Goal: Task Accomplishment & Management: Use online tool/utility

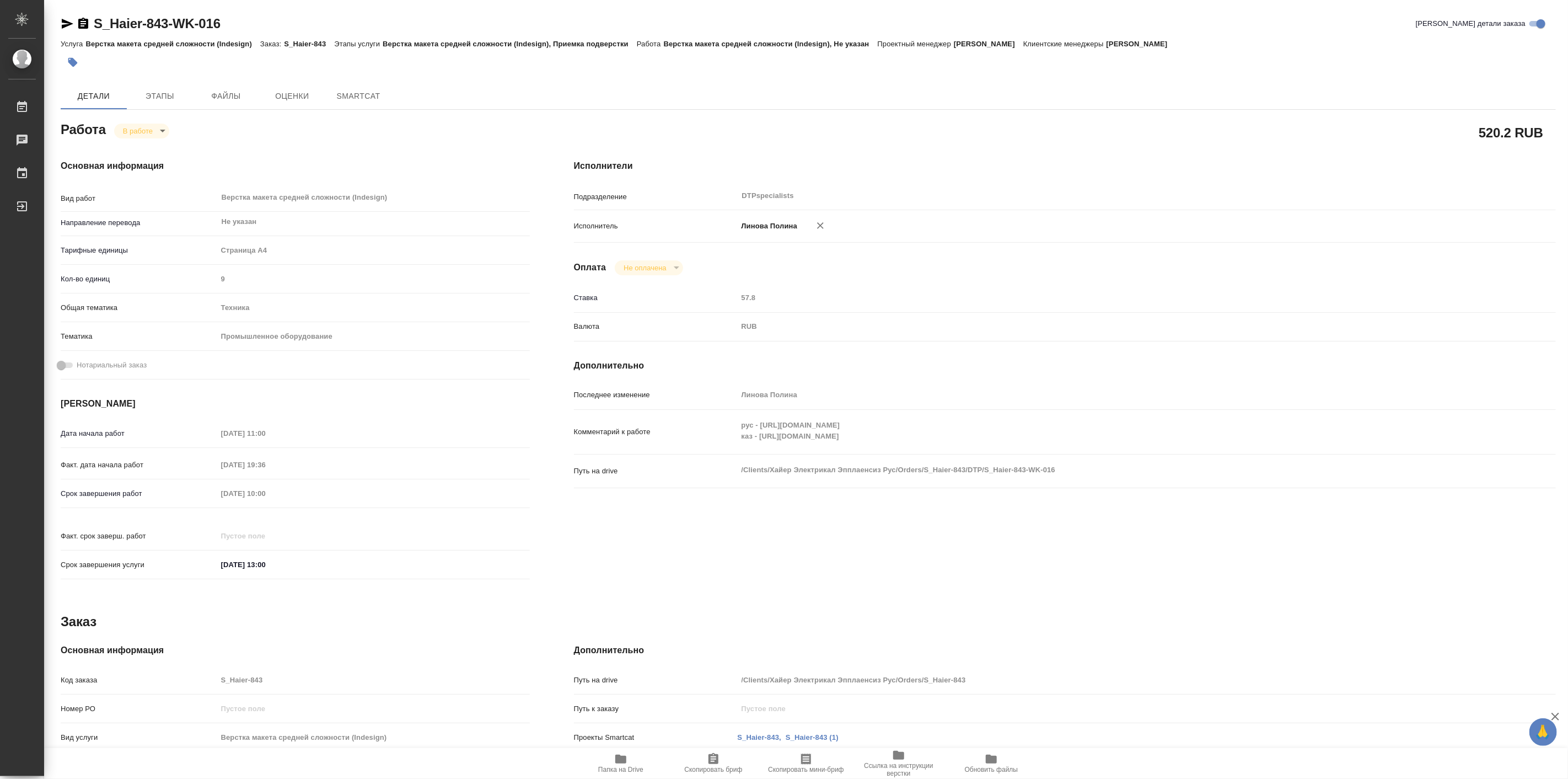
type textarea "x"
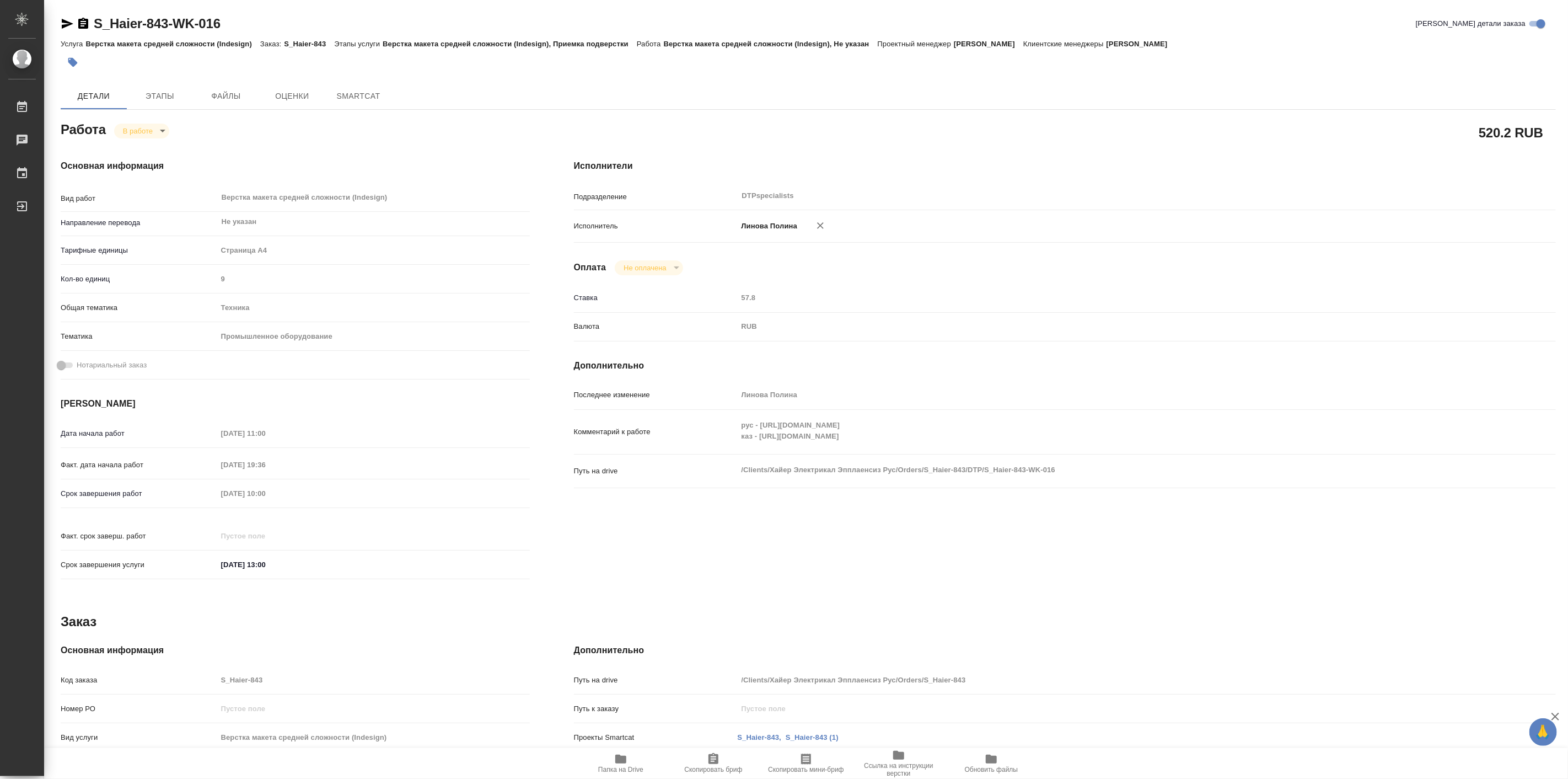
type textarea "x"
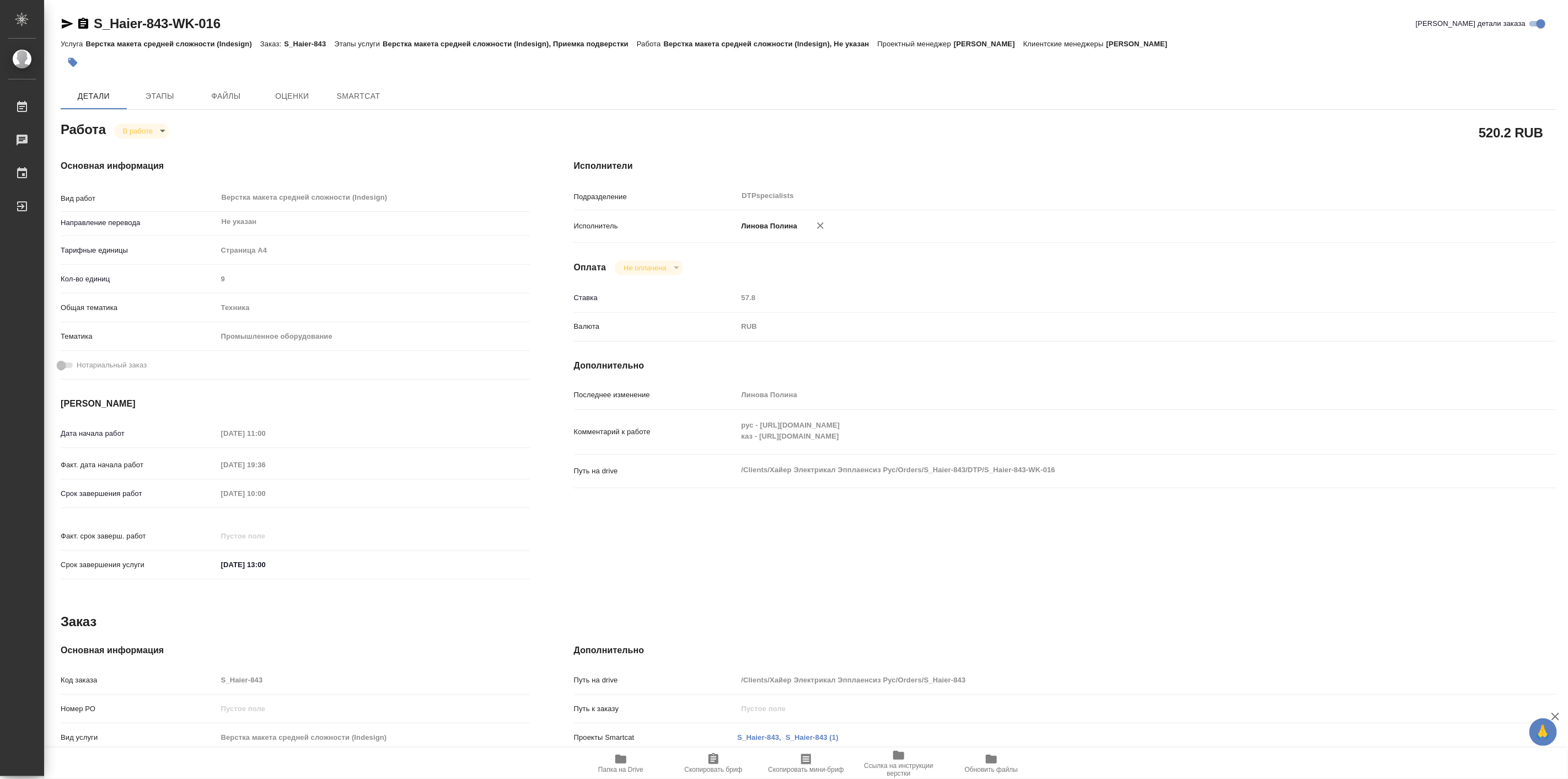
type textarea "x"
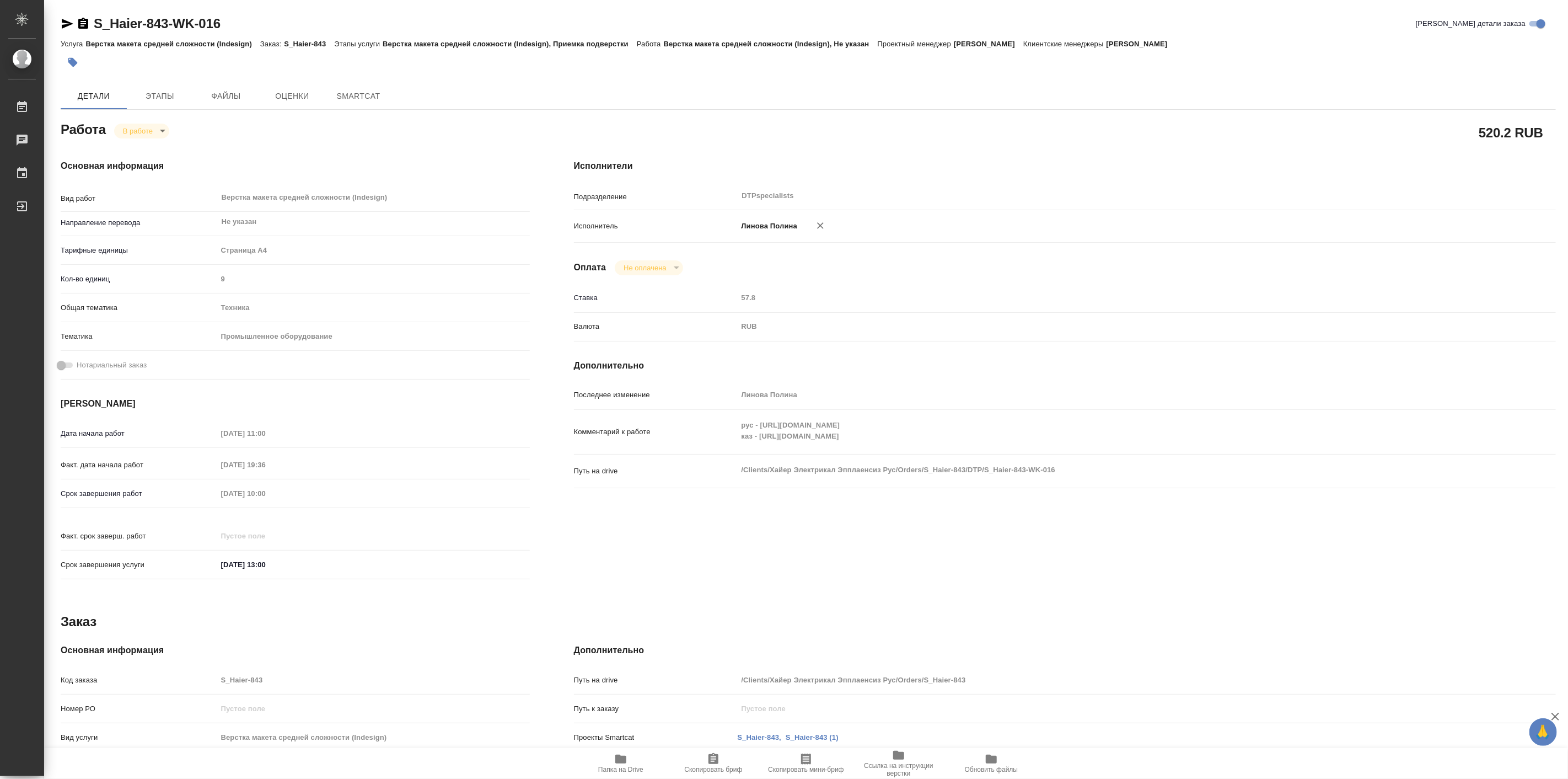
type textarea "x"
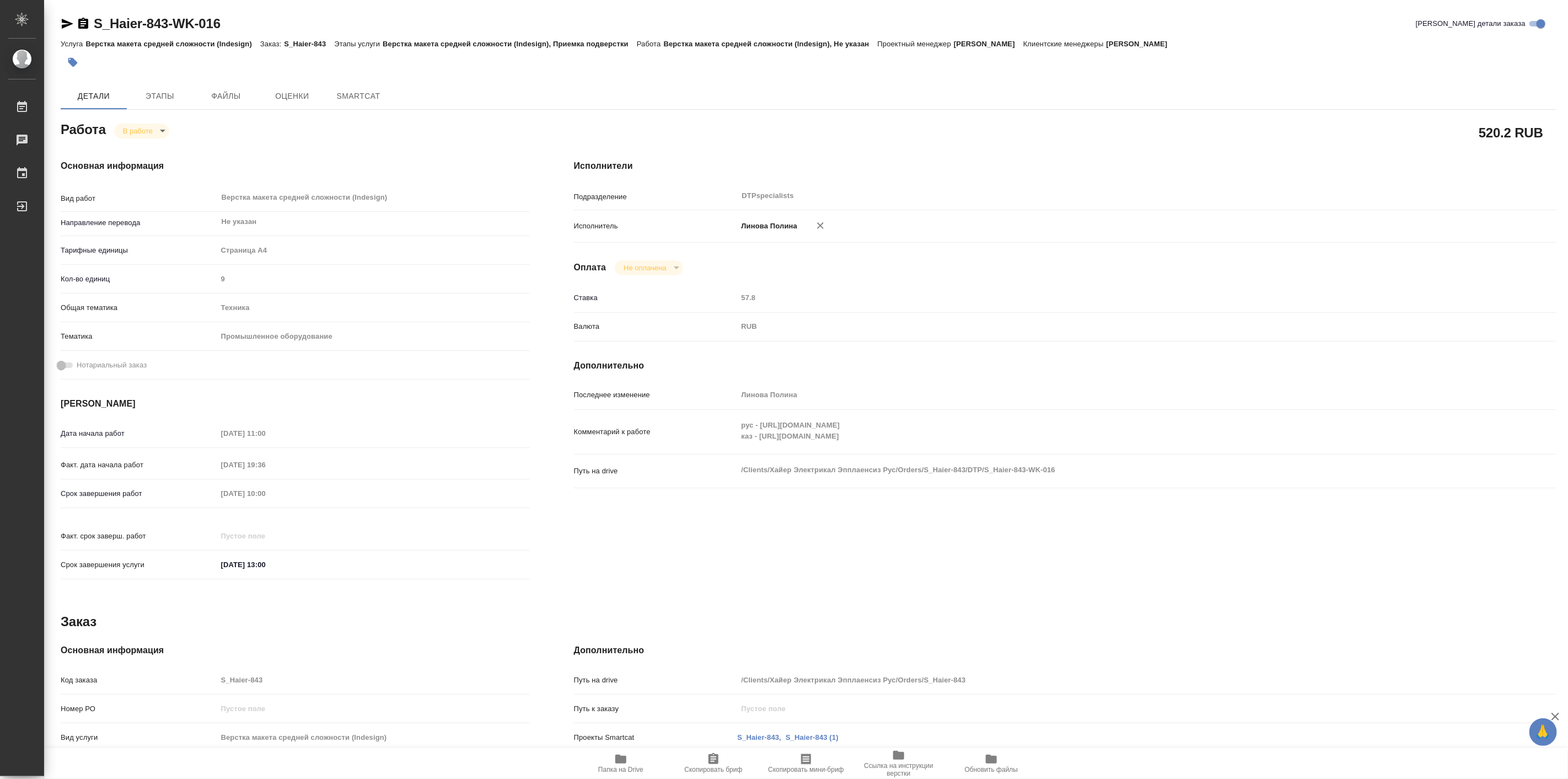
type textarea "x"
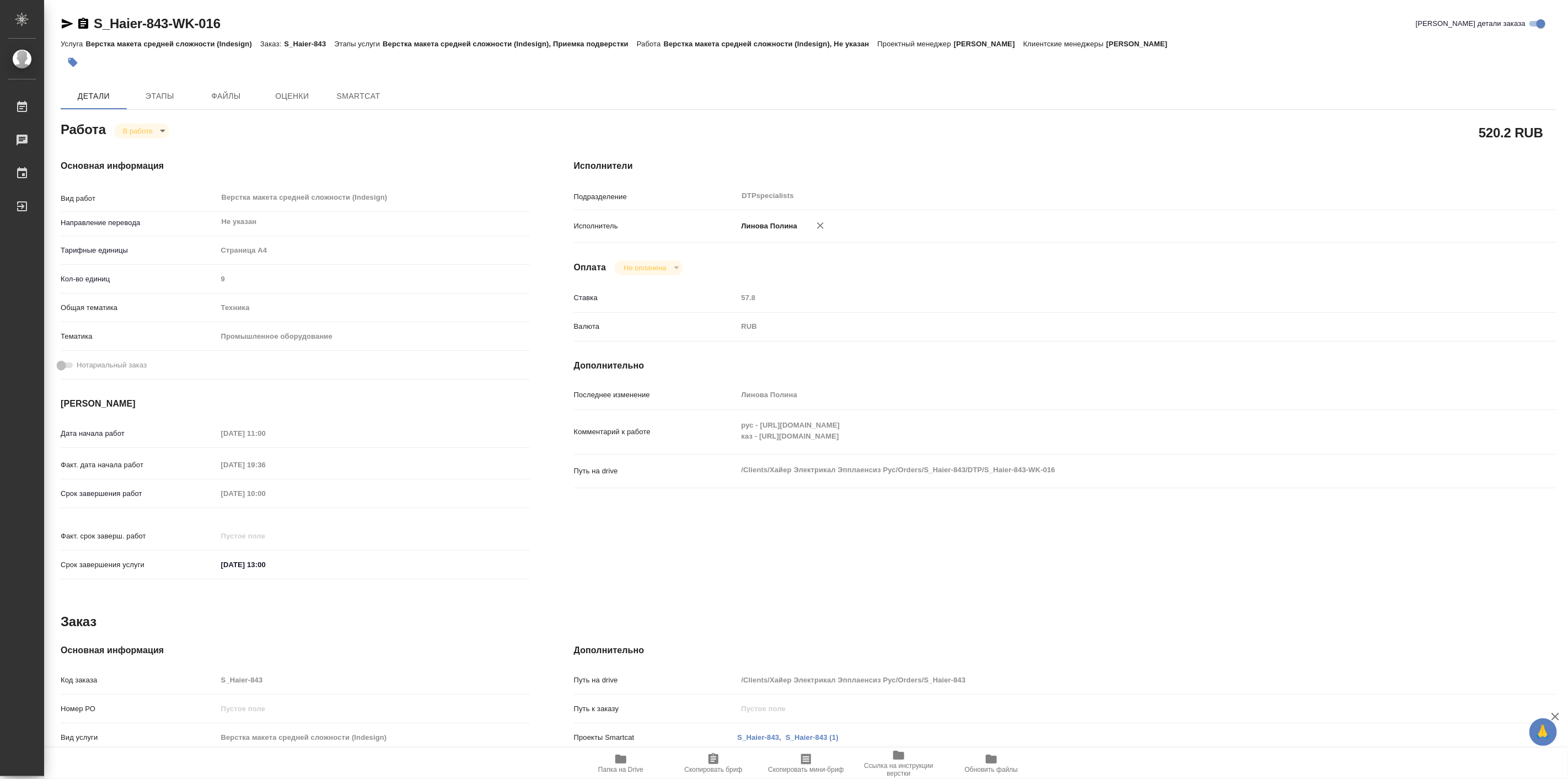
type textarea "x"
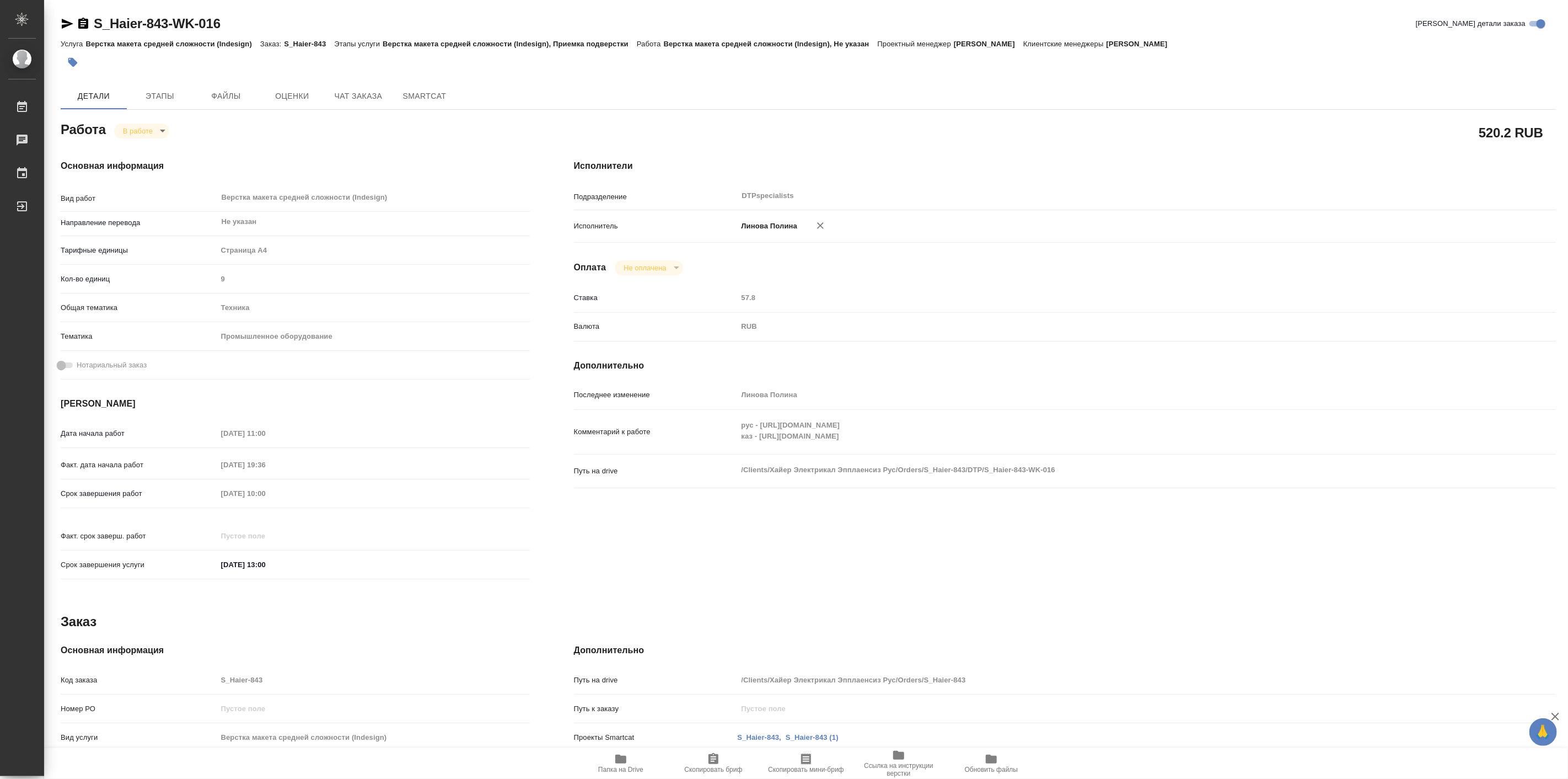
type textarea "x"
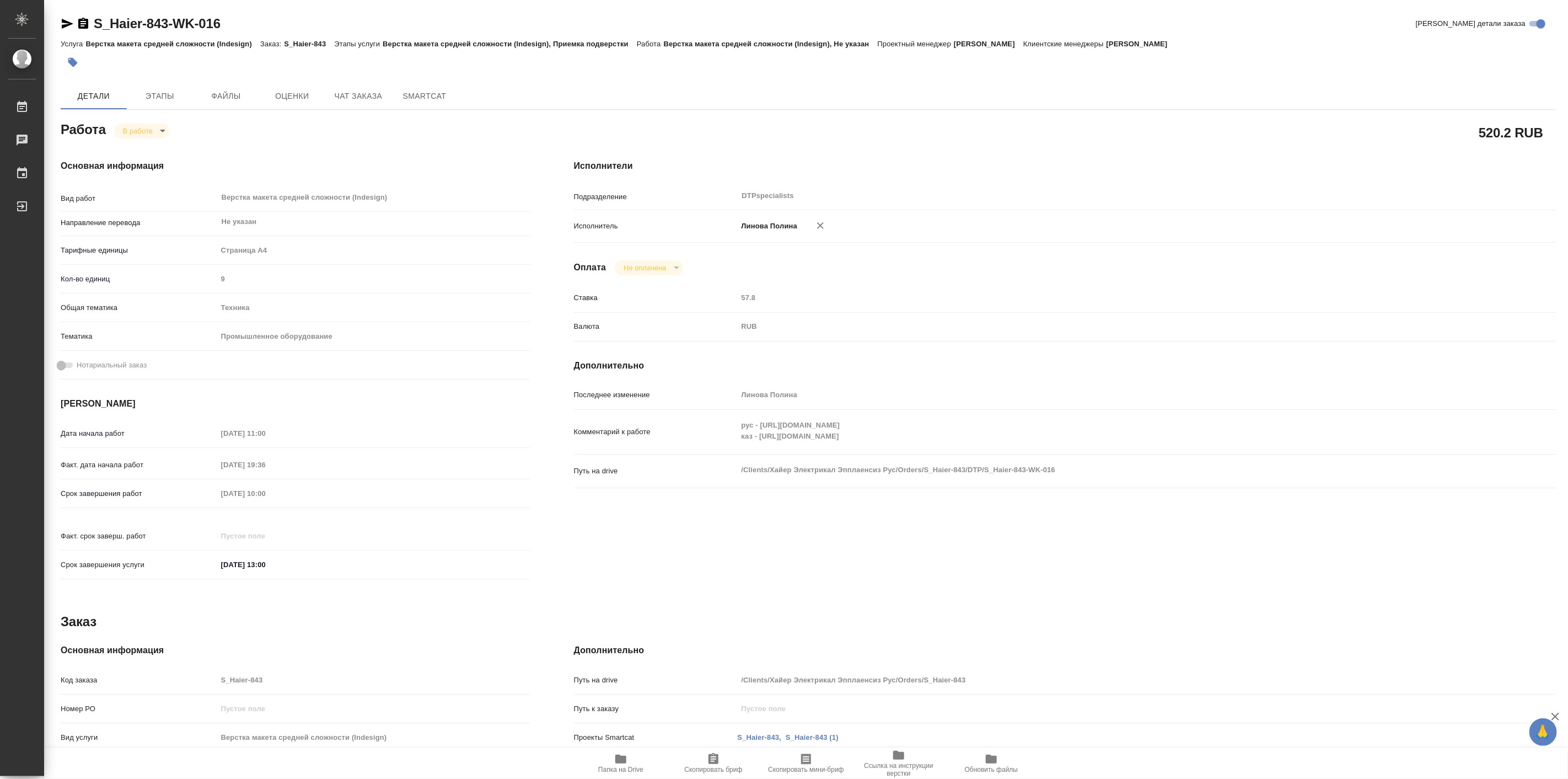
type textarea "x"
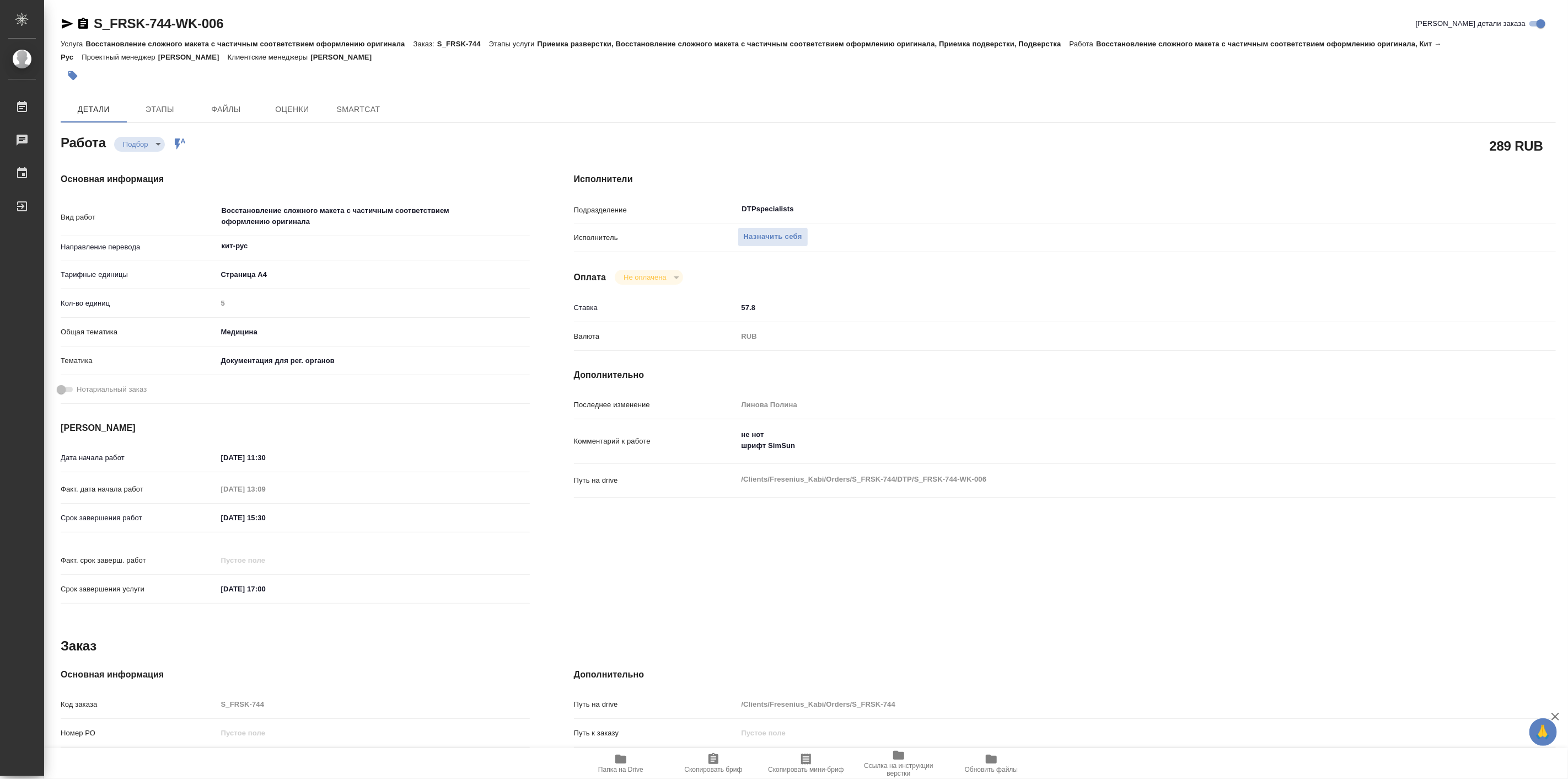
type textarea "x"
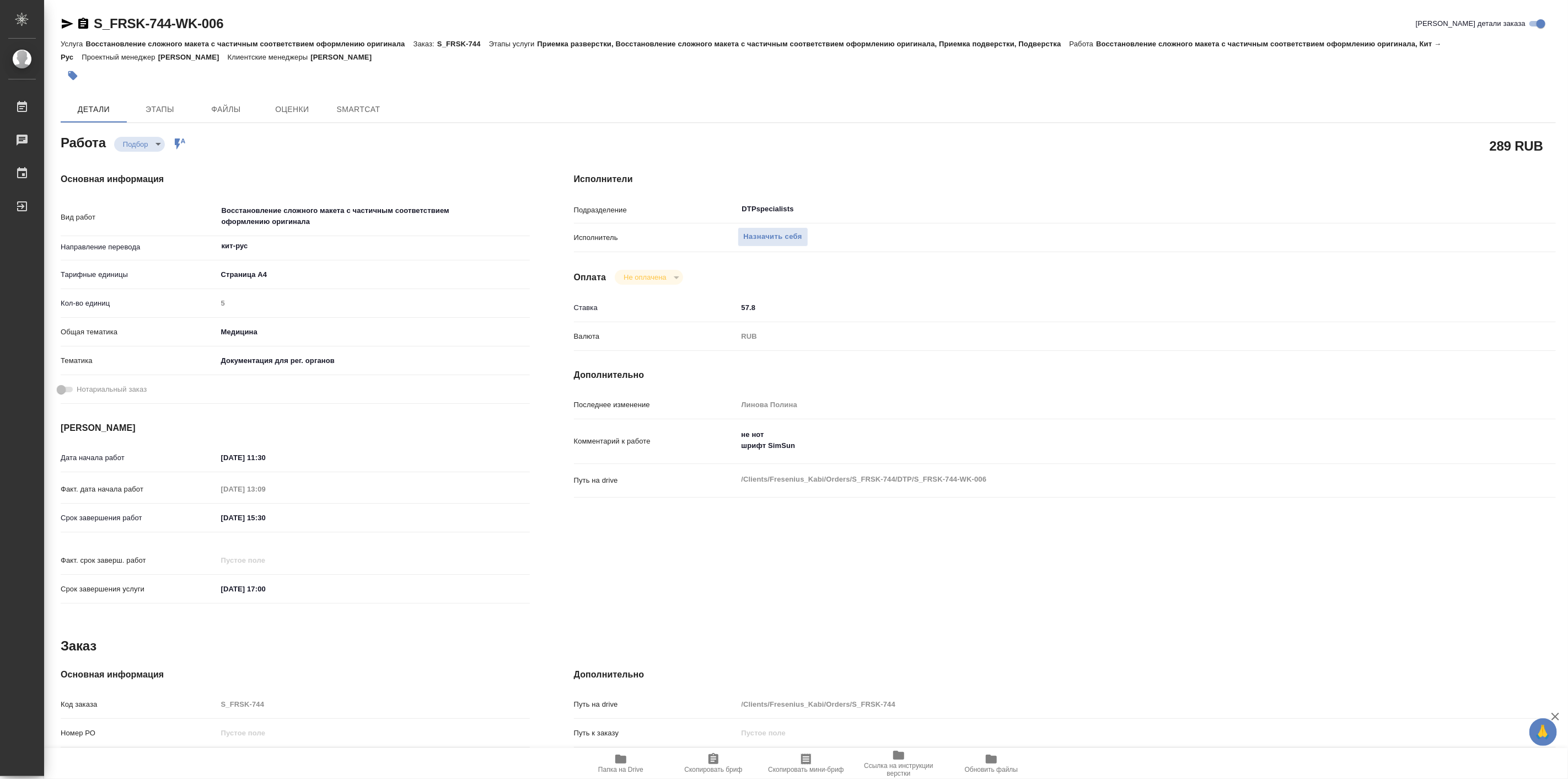
type textarea "x"
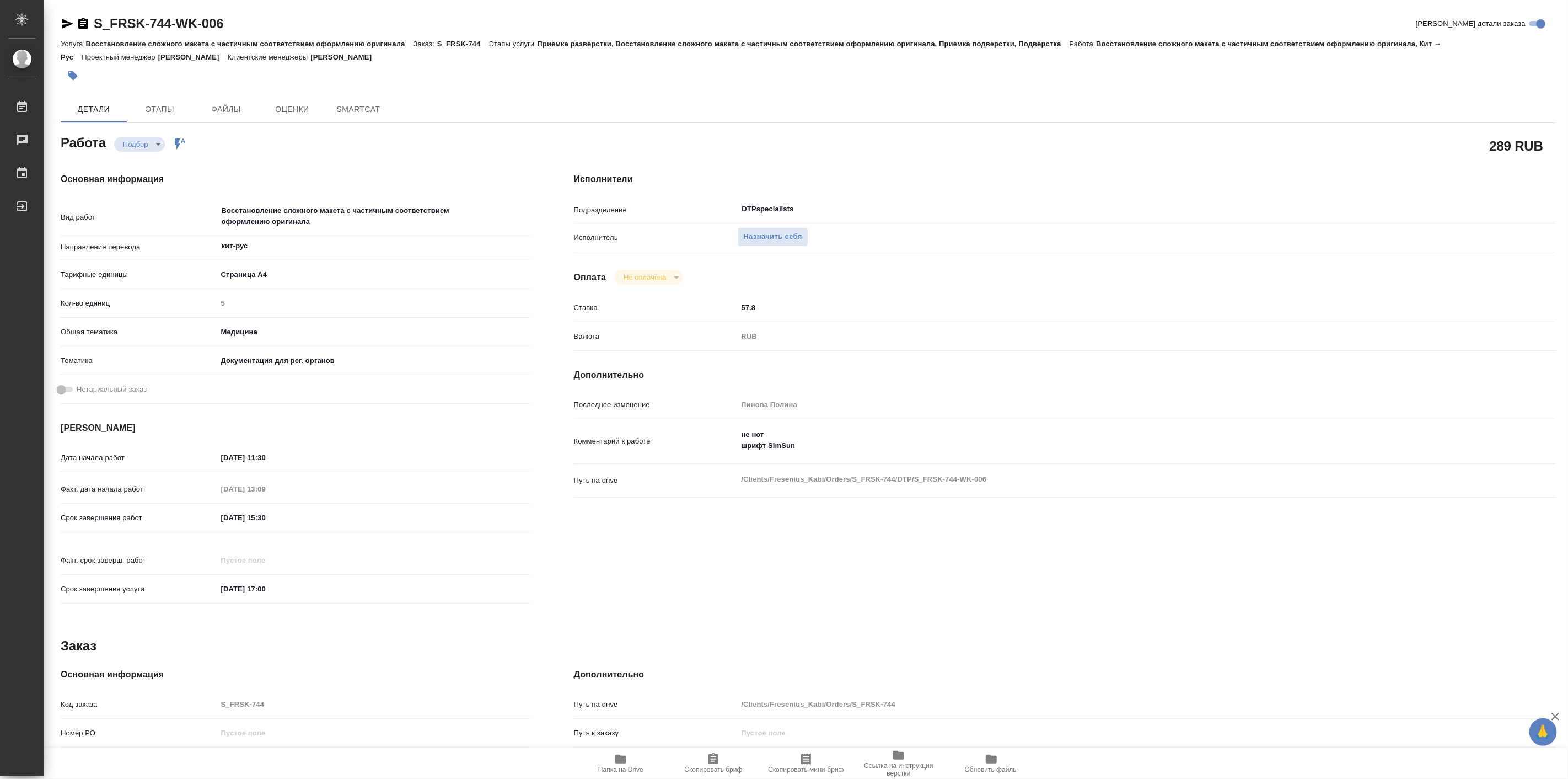
type textarea "x"
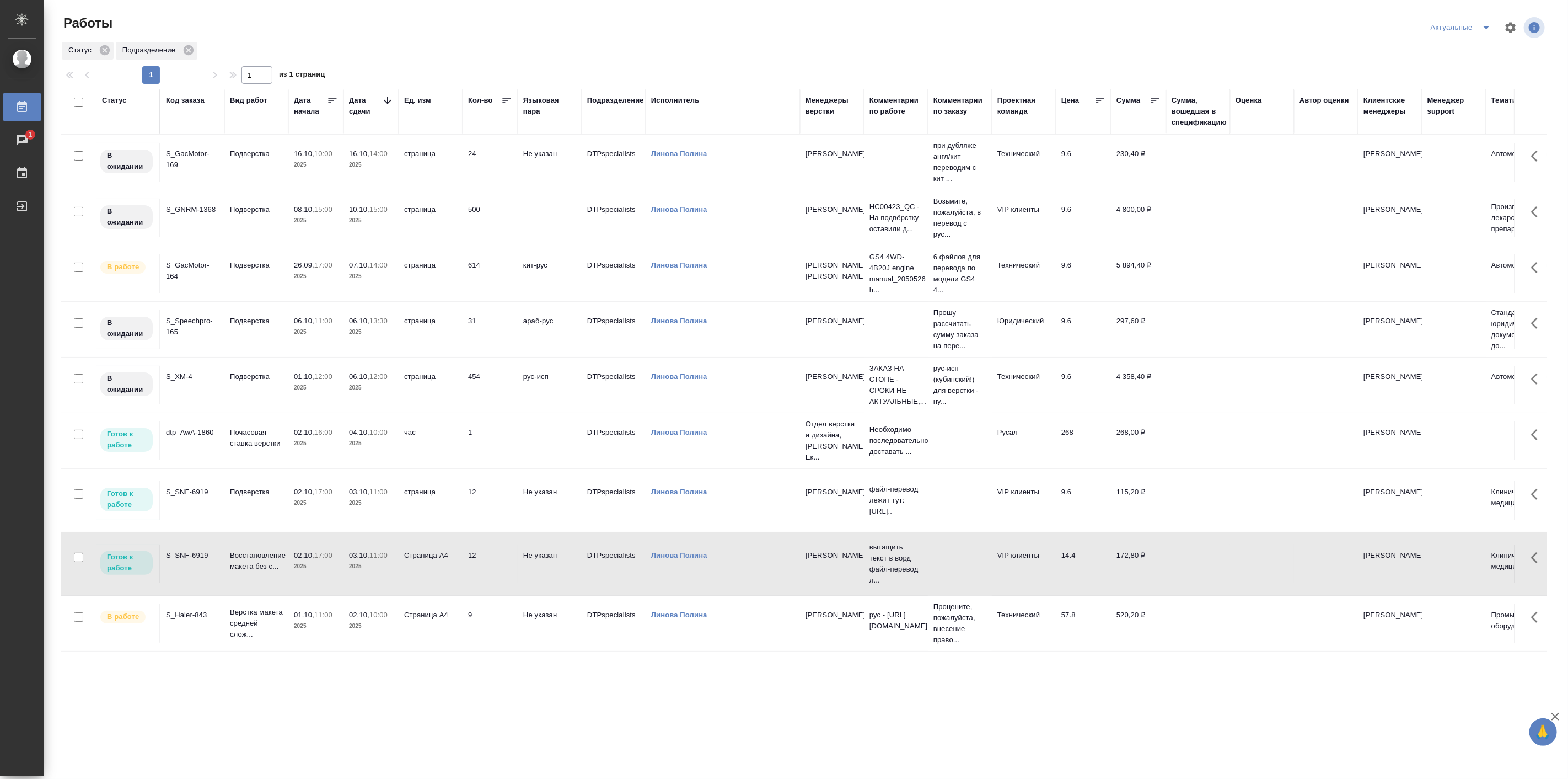
click at [1489, 27] on icon "split button" at bounding box center [1486, 27] width 13 height 13
click at [1454, 84] on li "Мои" at bounding box center [1461, 85] width 72 height 18
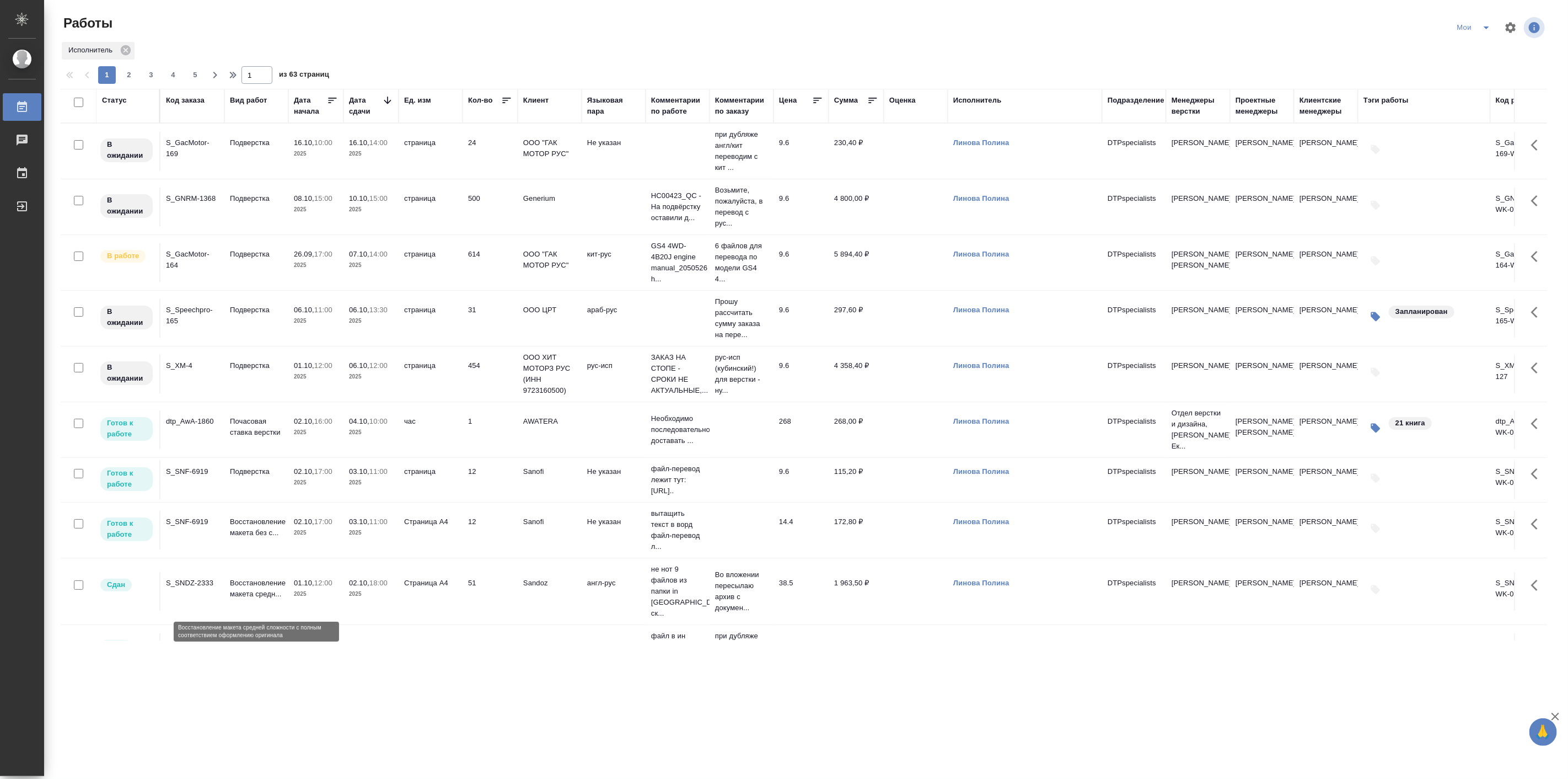
click at [272, 583] on p "Восстановление макета средн..." at bounding box center [256, 588] width 53 height 22
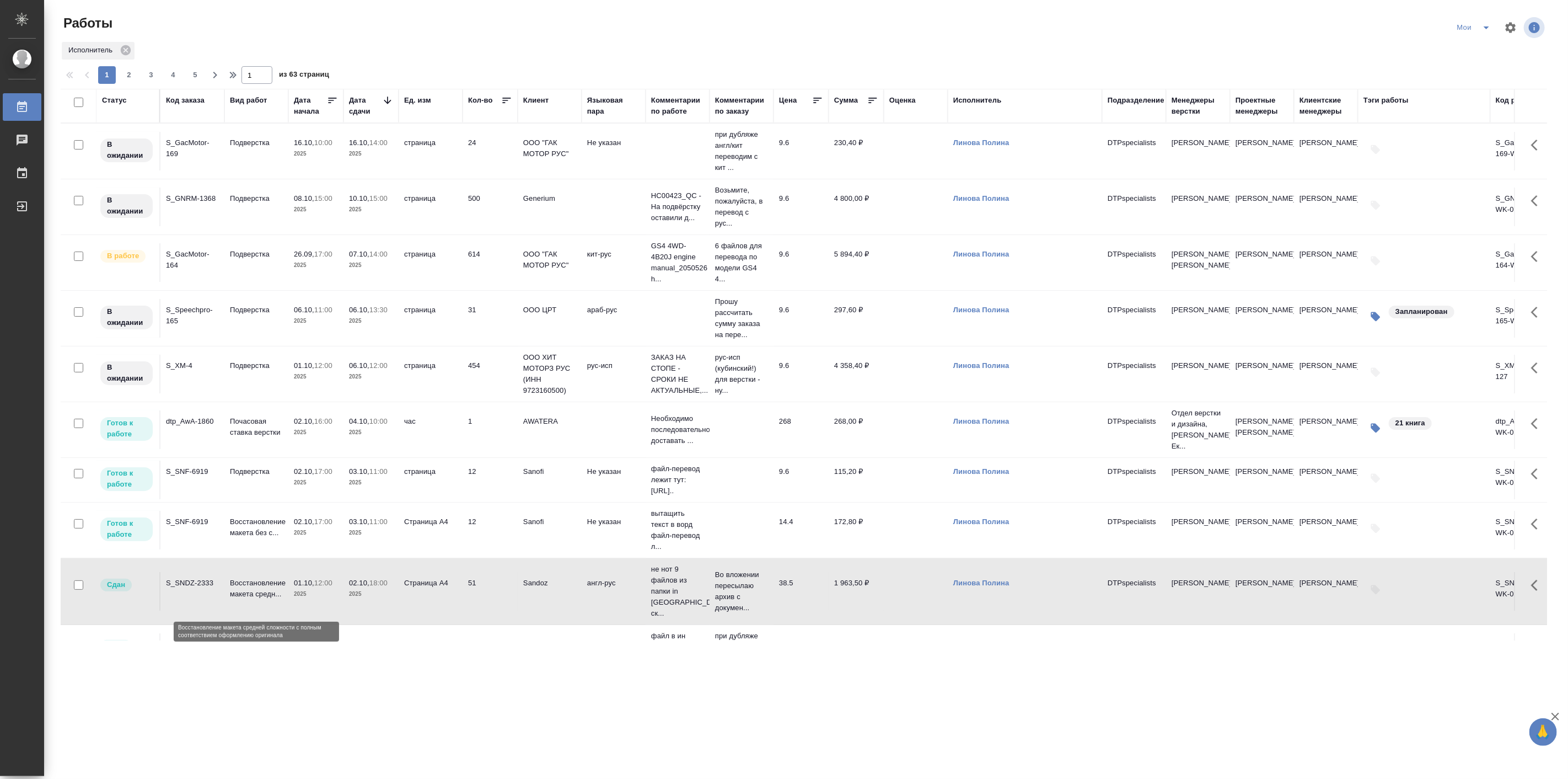
click at [272, 583] on p "Восстановление макета средн..." at bounding box center [256, 588] width 53 height 22
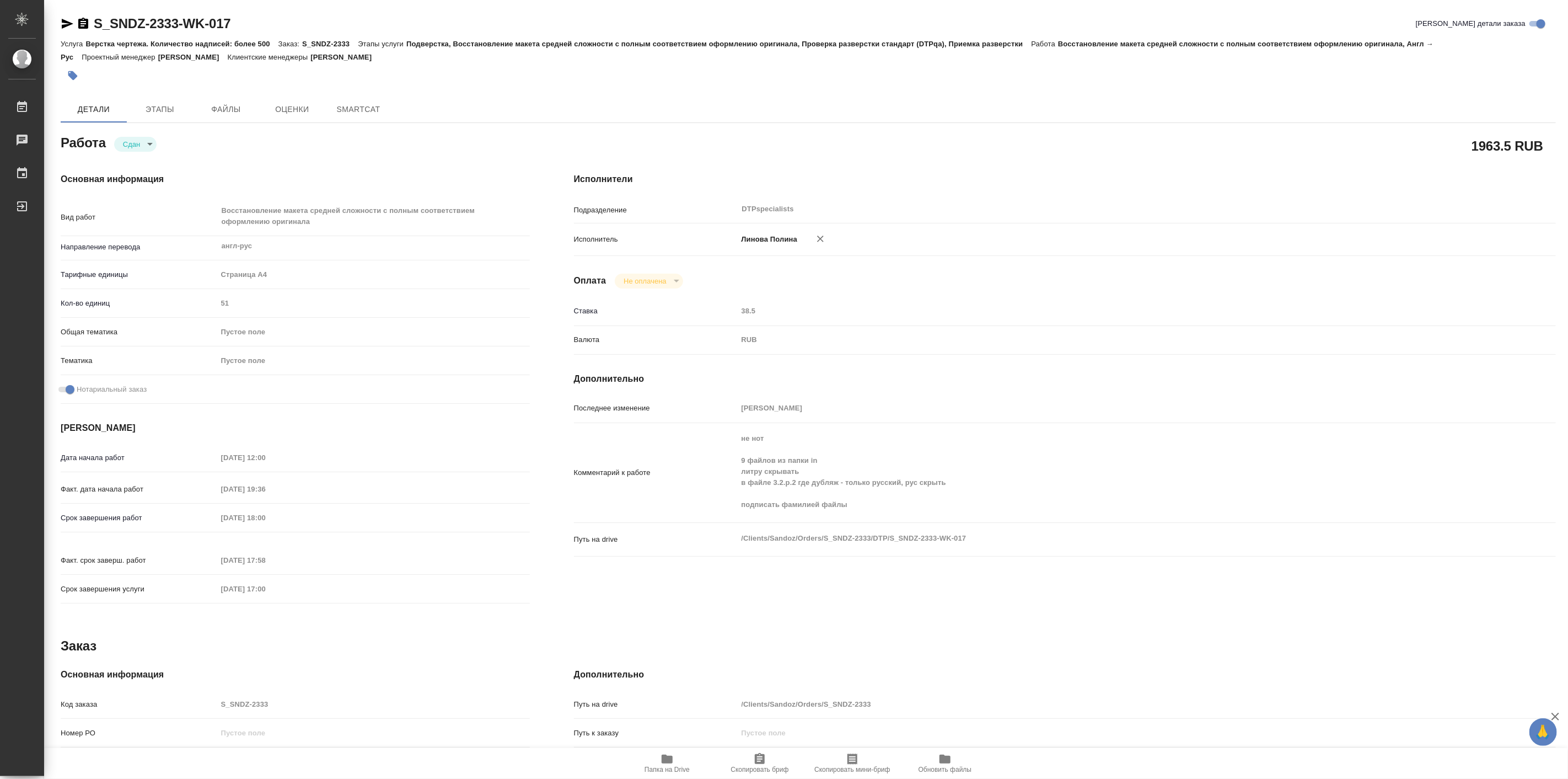
type textarea "x"
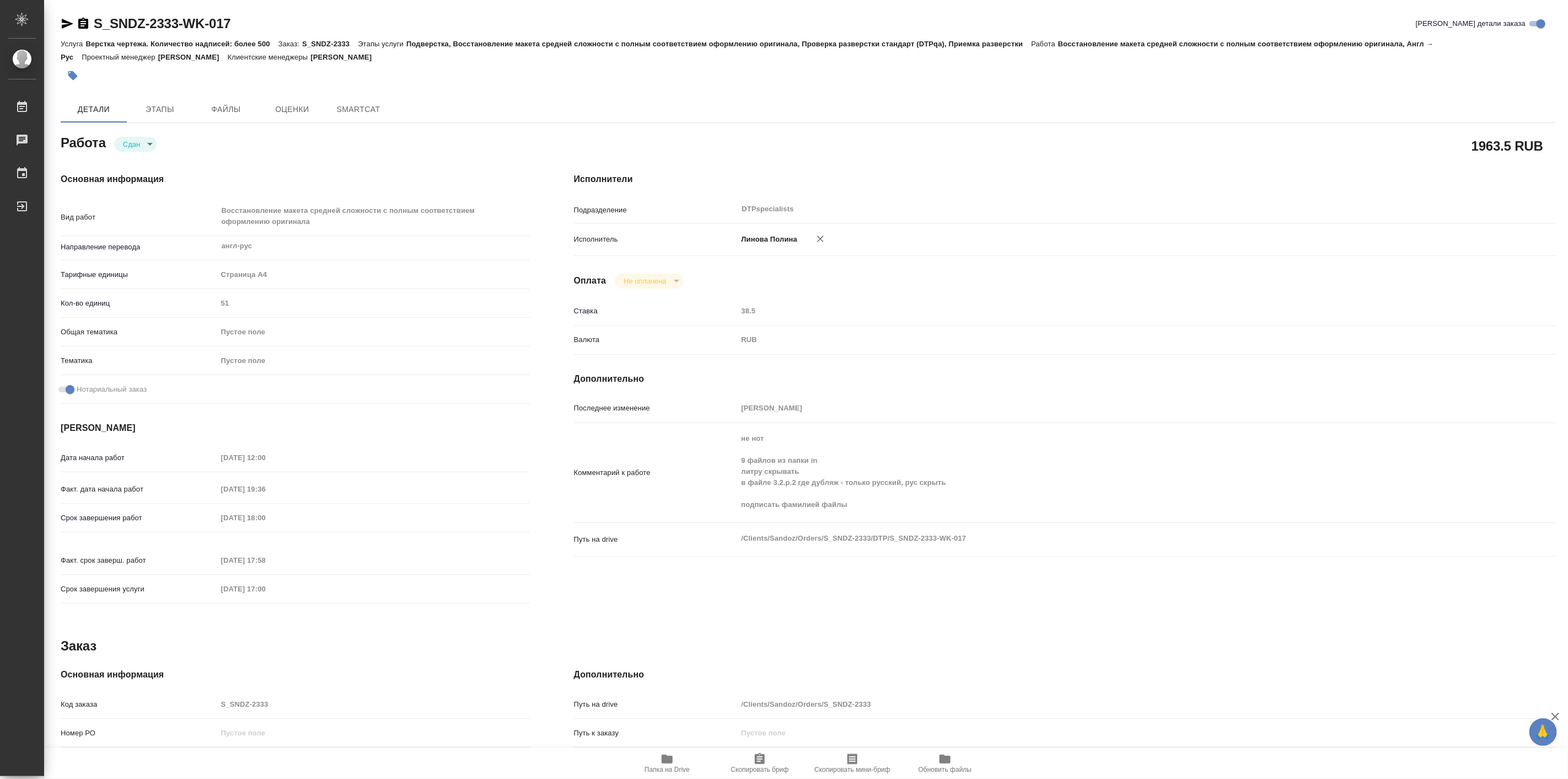
type textarea "x"
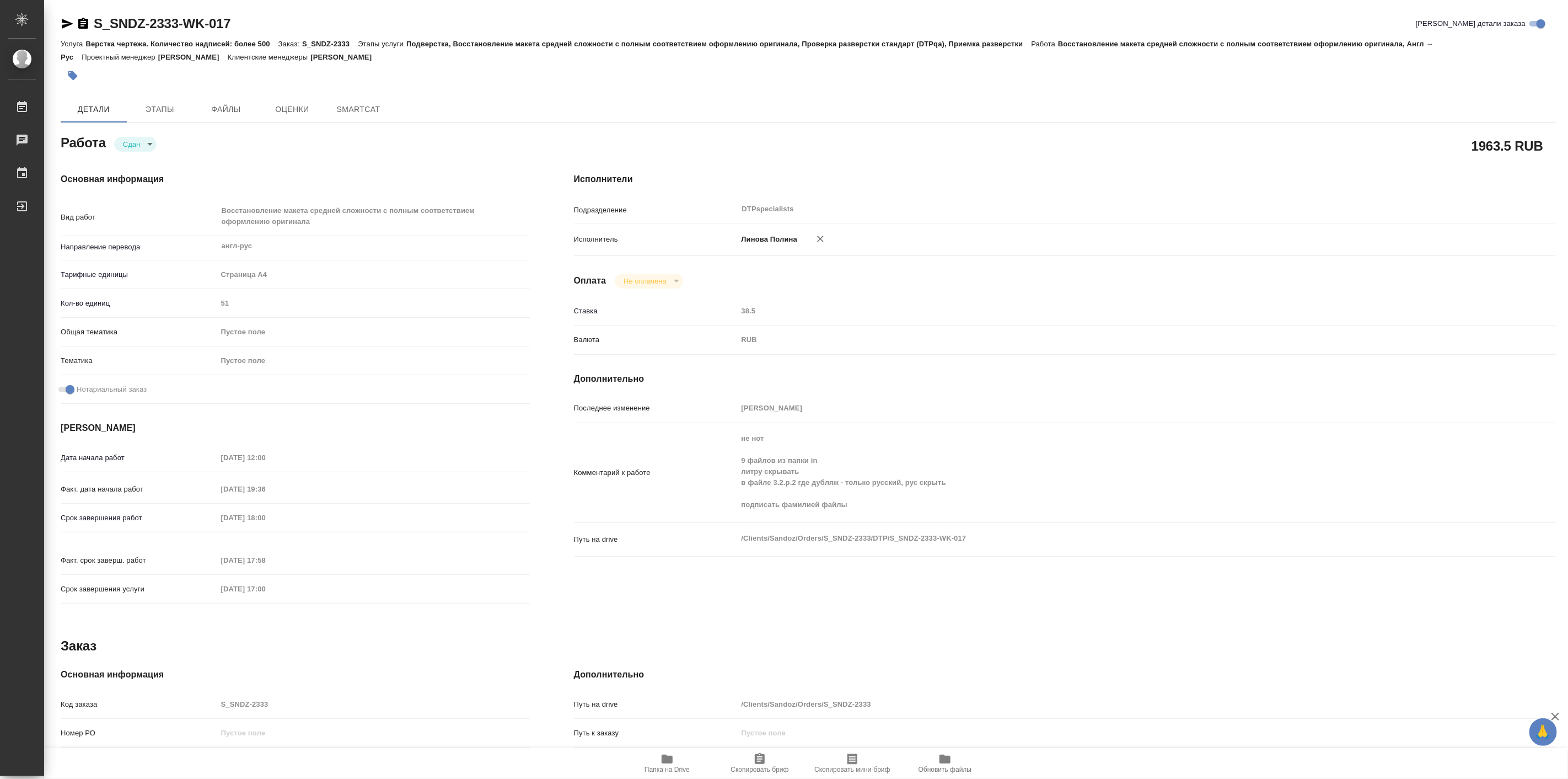
type textarea "x"
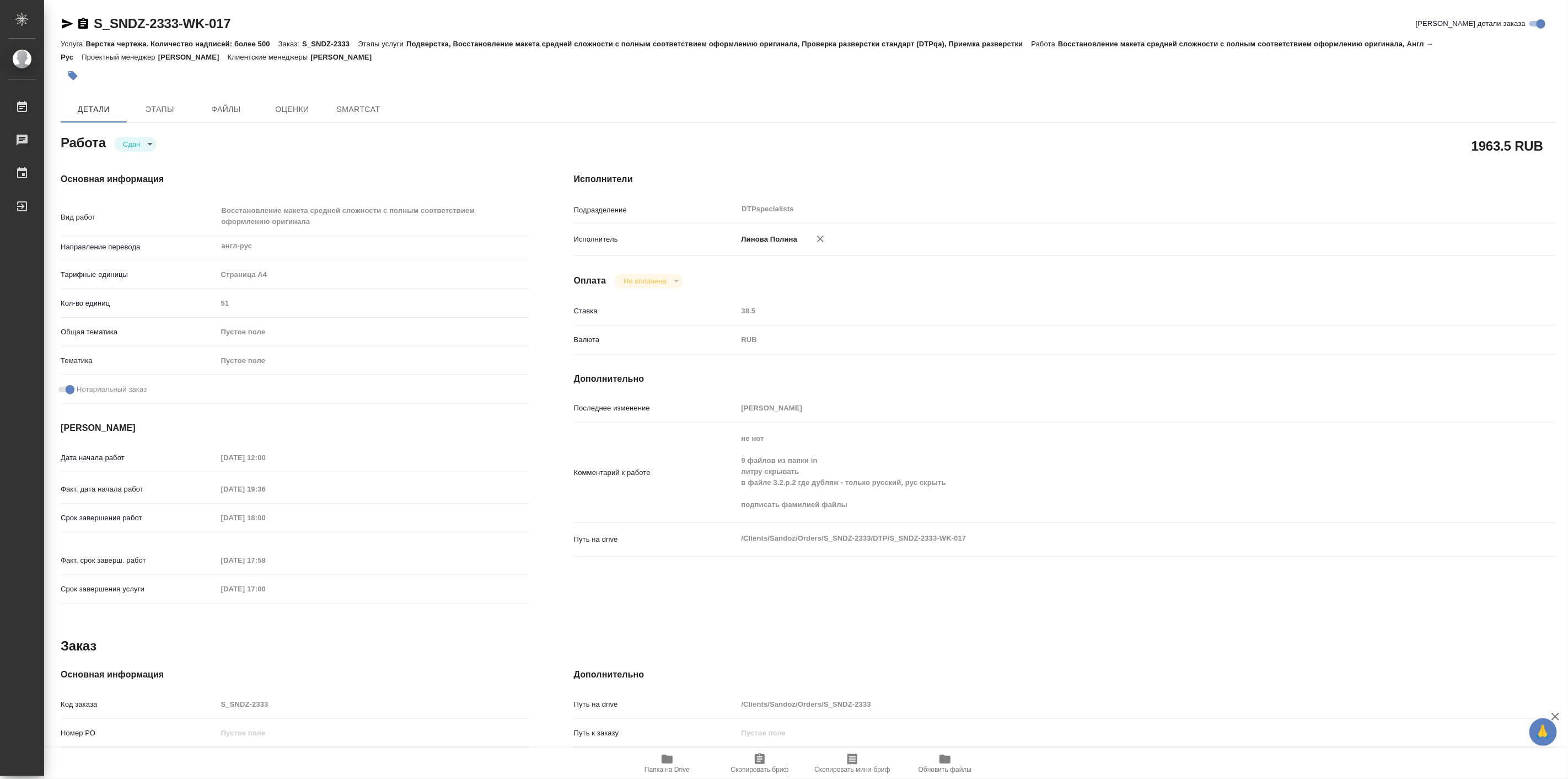
type textarea "x"
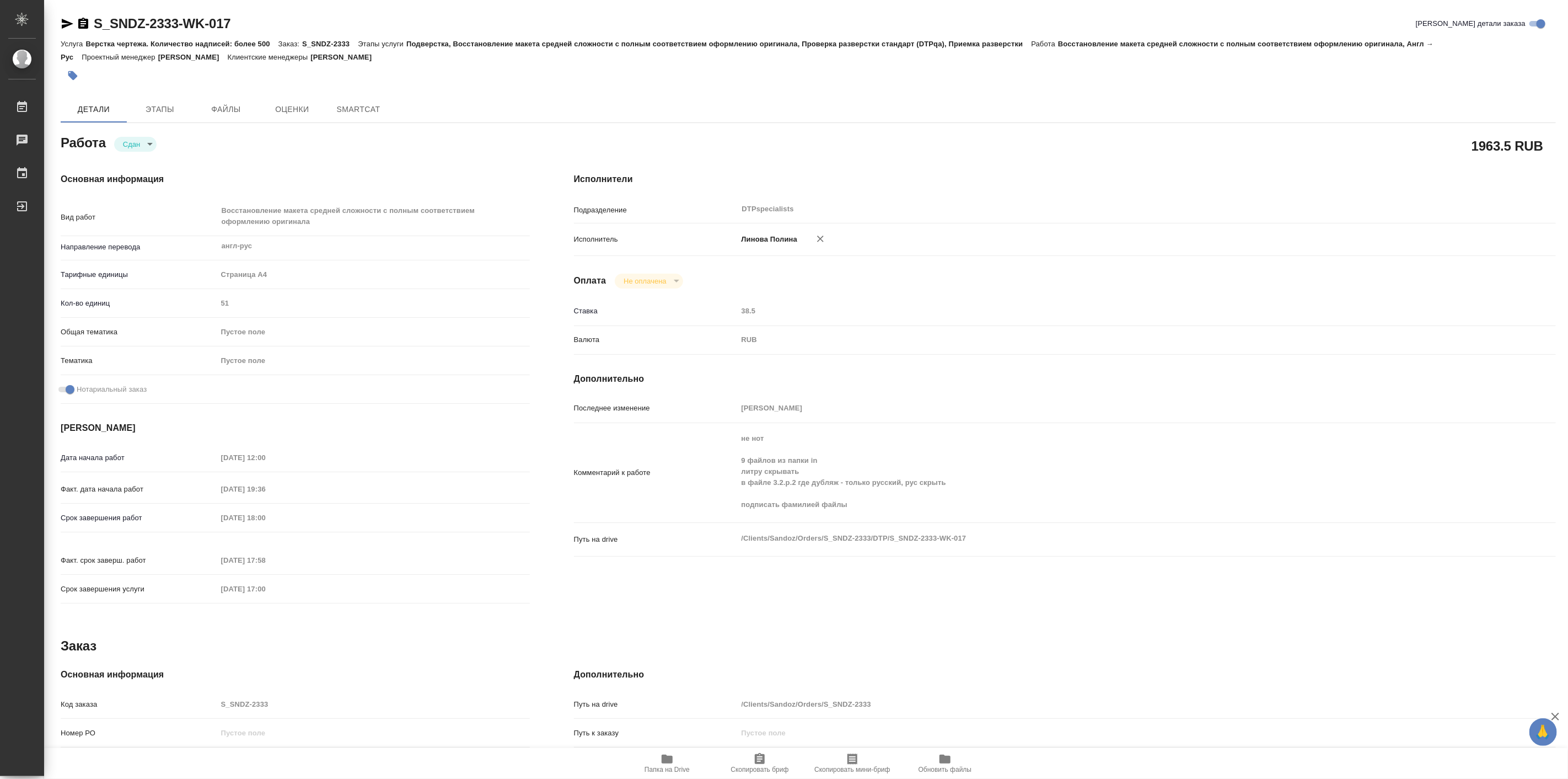
click at [664, 758] on icon "button" at bounding box center [667, 759] width 11 height 9
type textarea "x"
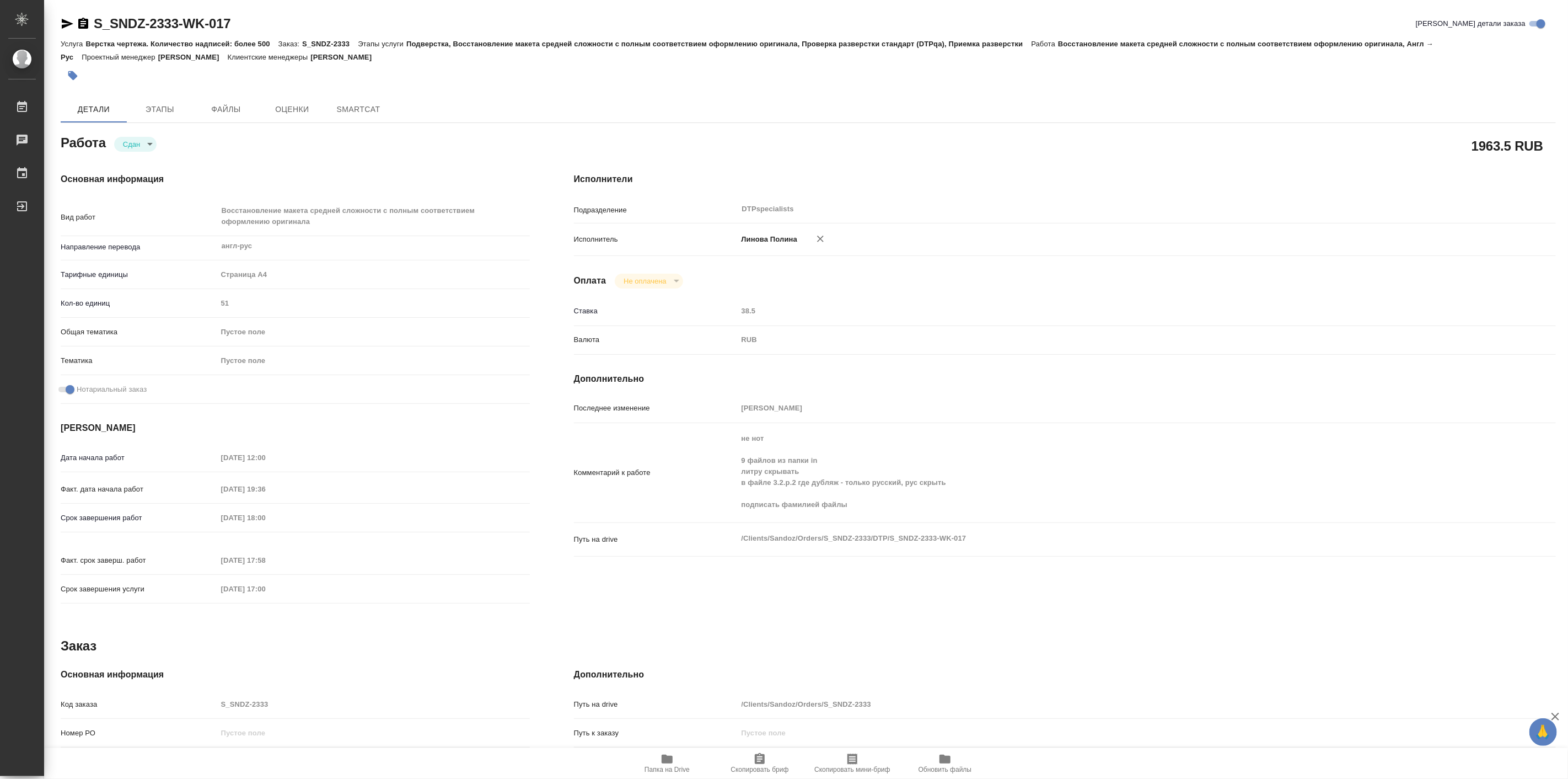
type textarea "x"
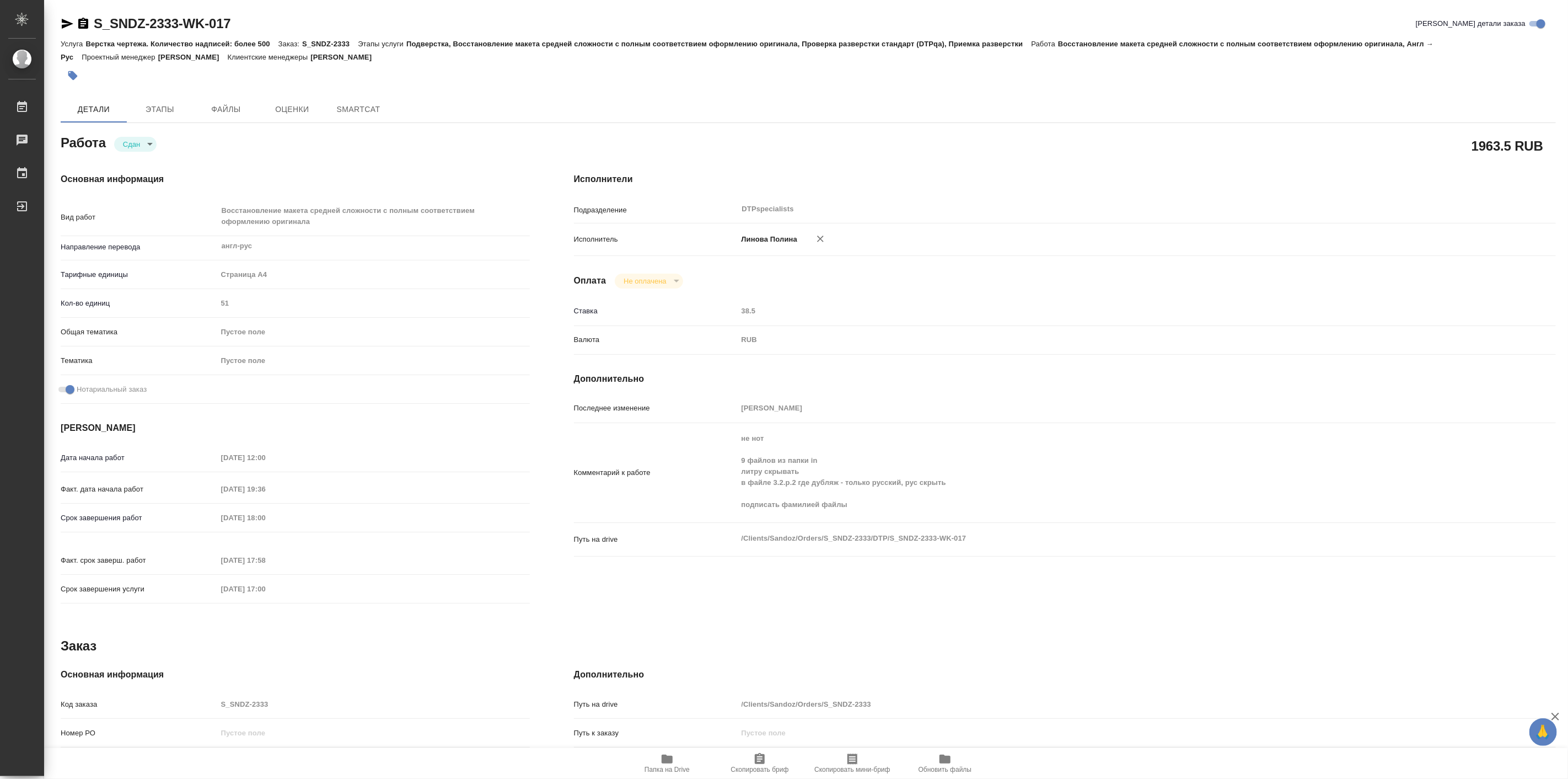
type textarea "x"
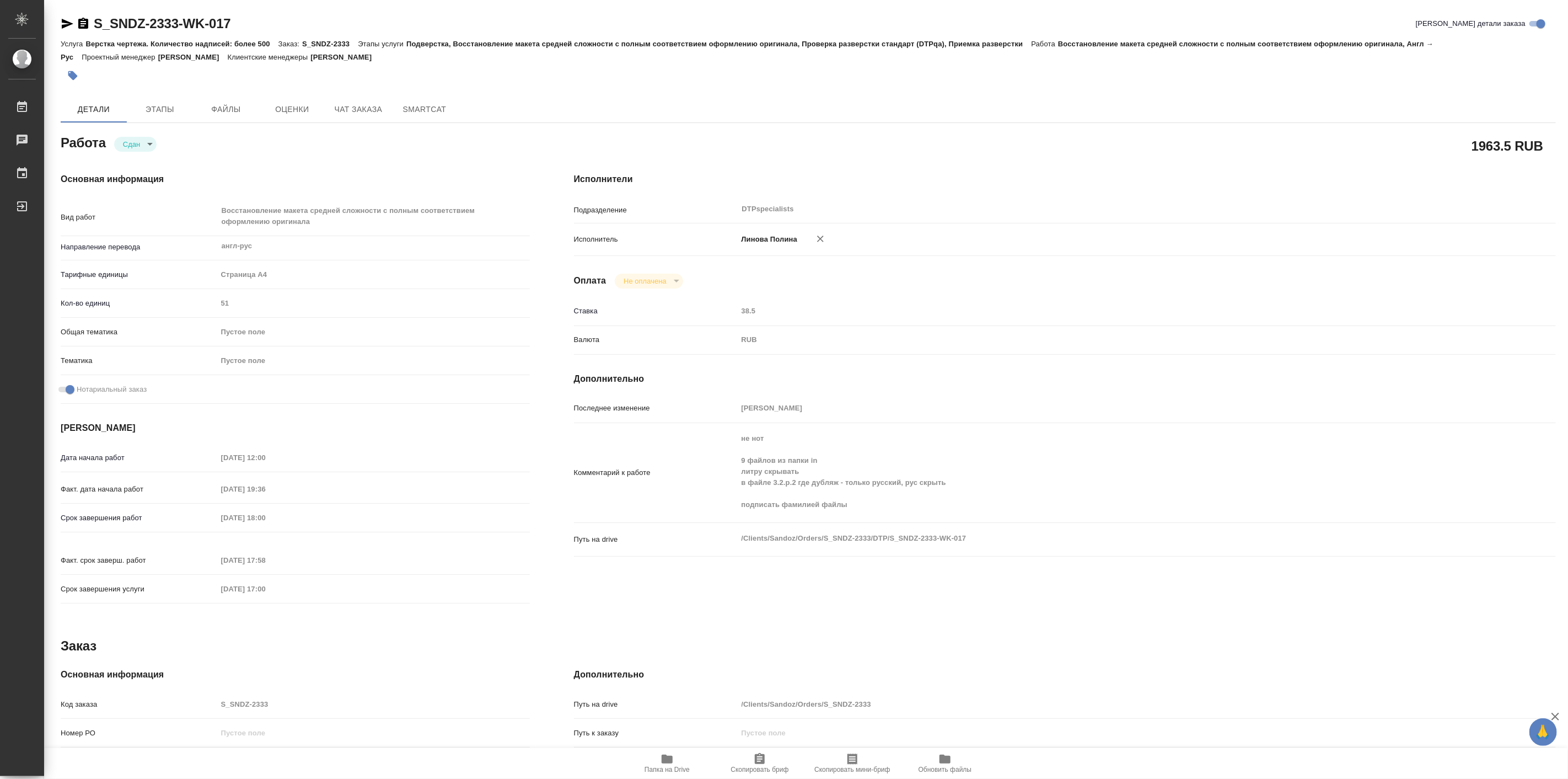
type textarea "x"
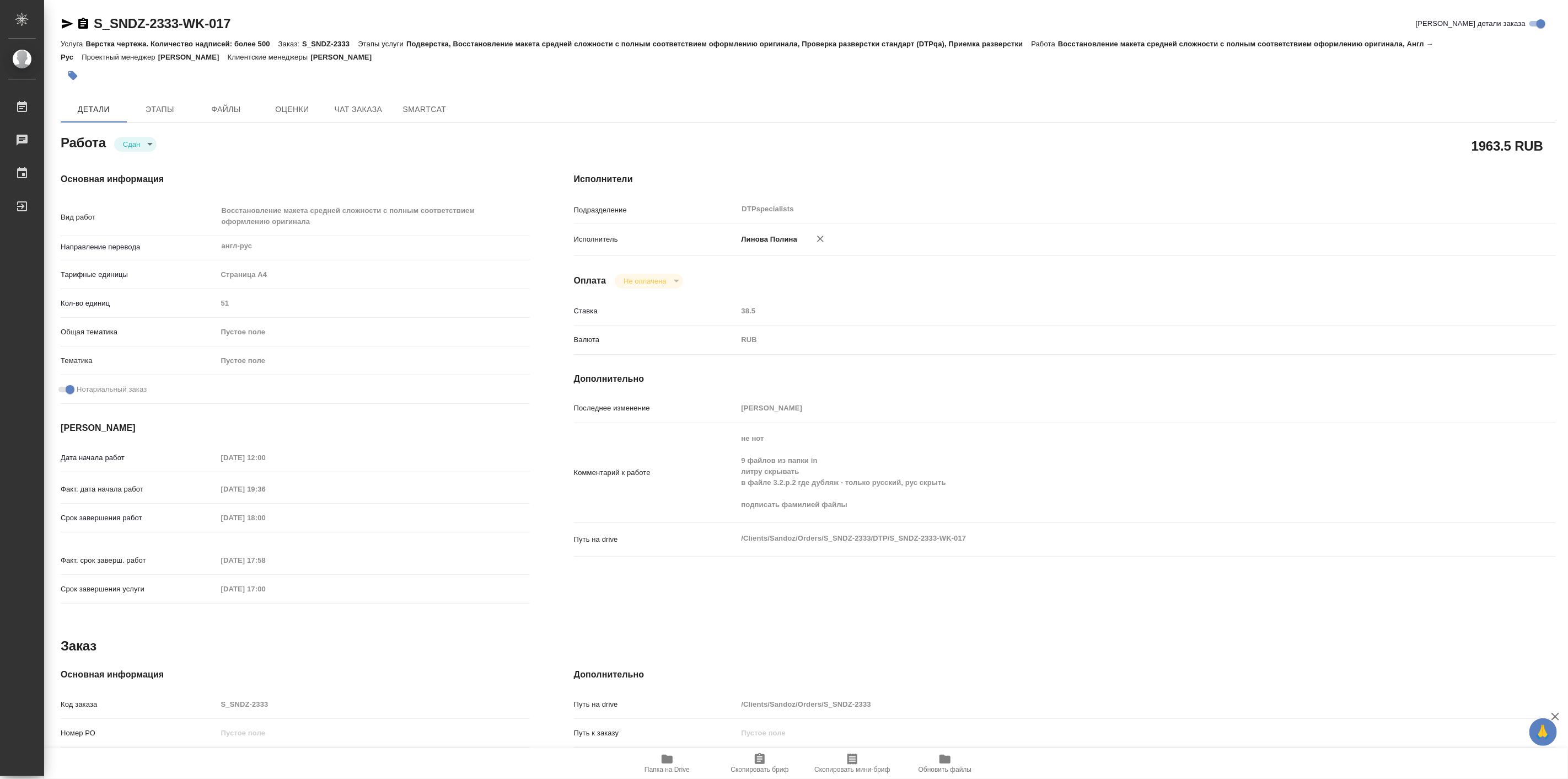
type textarea "x"
